Goal: Find specific page/section: Find specific page/section

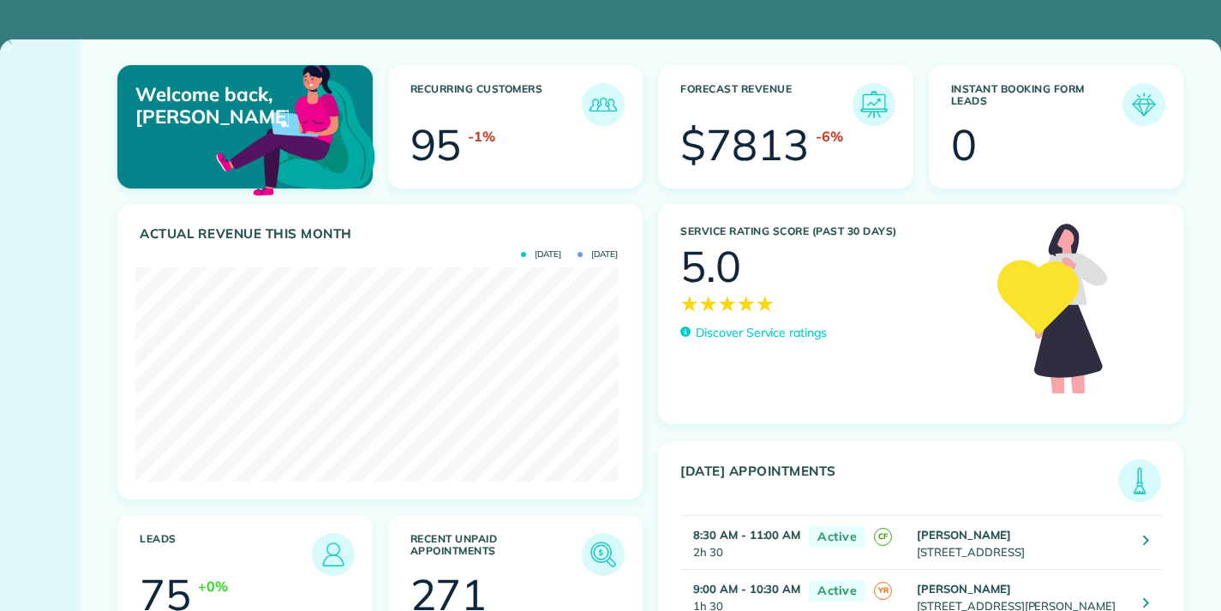
scroll to position [214, 483]
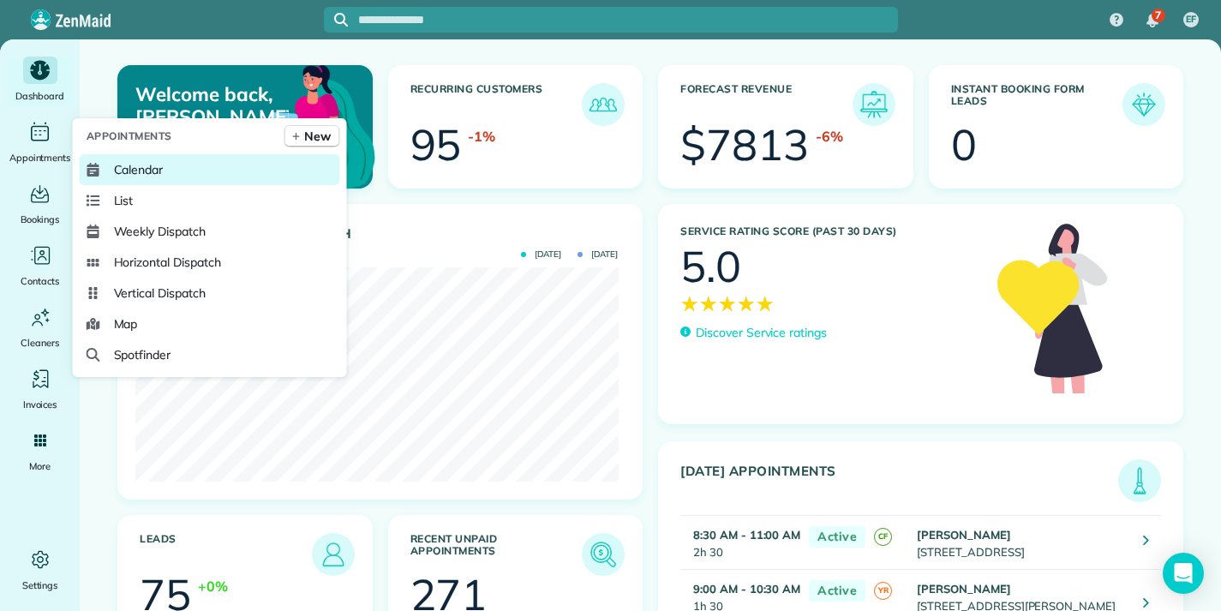
click at [131, 167] on span "Calendar" at bounding box center [139, 169] width 50 height 17
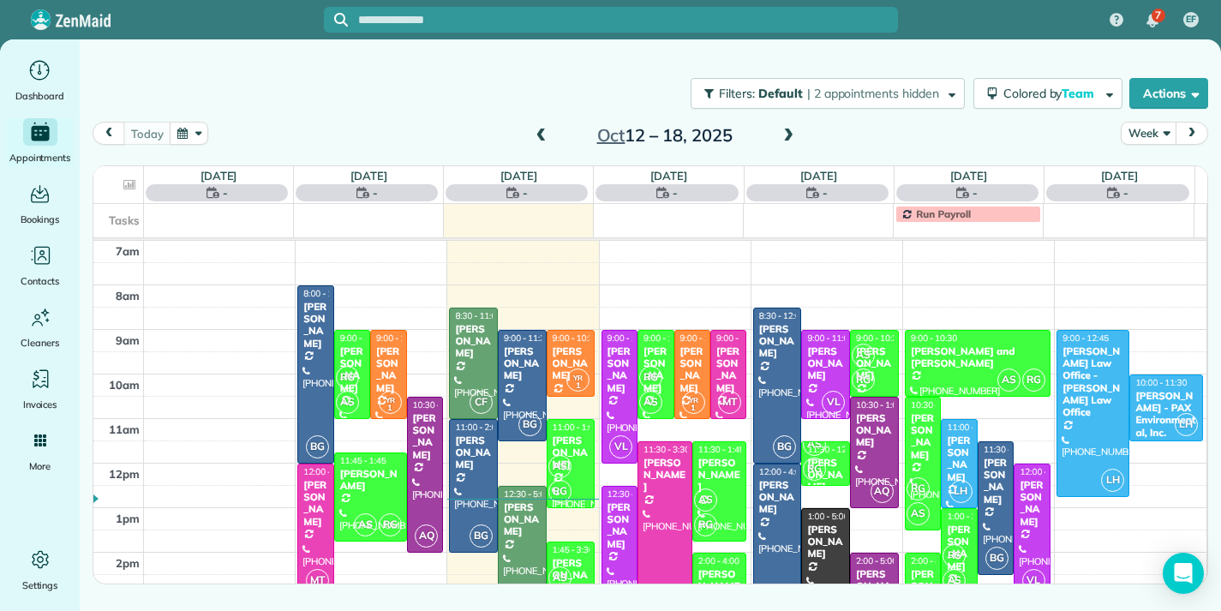
click at [656, 484] on div at bounding box center [665, 530] width 53 height 177
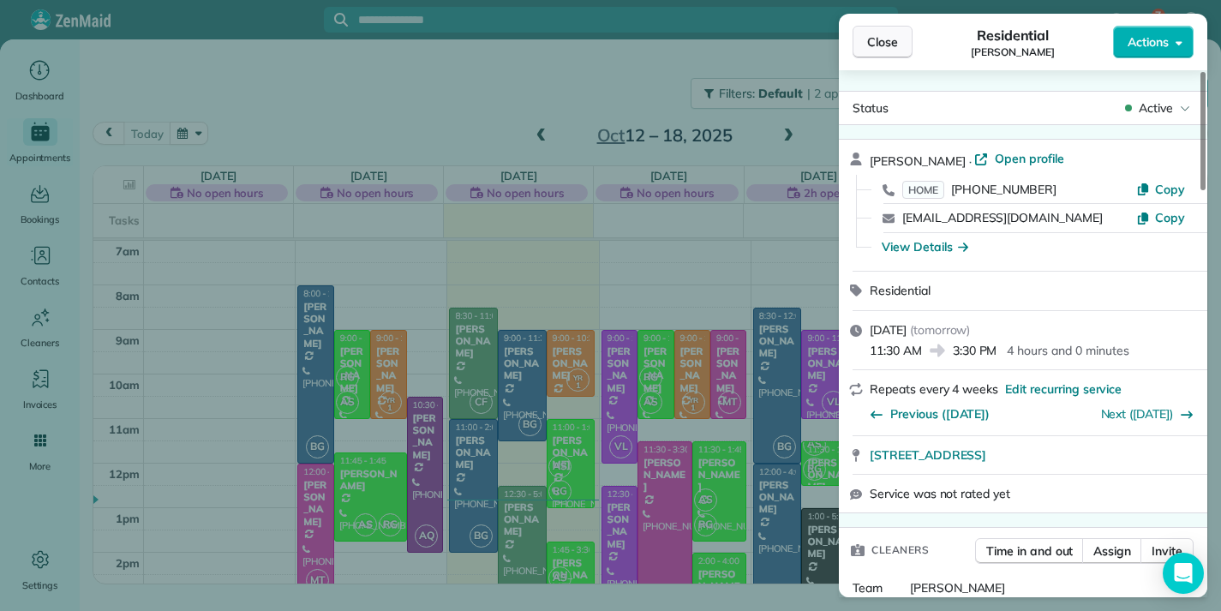
click at [882, 45] on span "Close" at bounding box center [882, 41] width 31 height 17
click at [882, 45] on div at bounding box center [610, 305] width 1221 height 611
